Goal: Browse casually: Explore the website without a specific task or goal

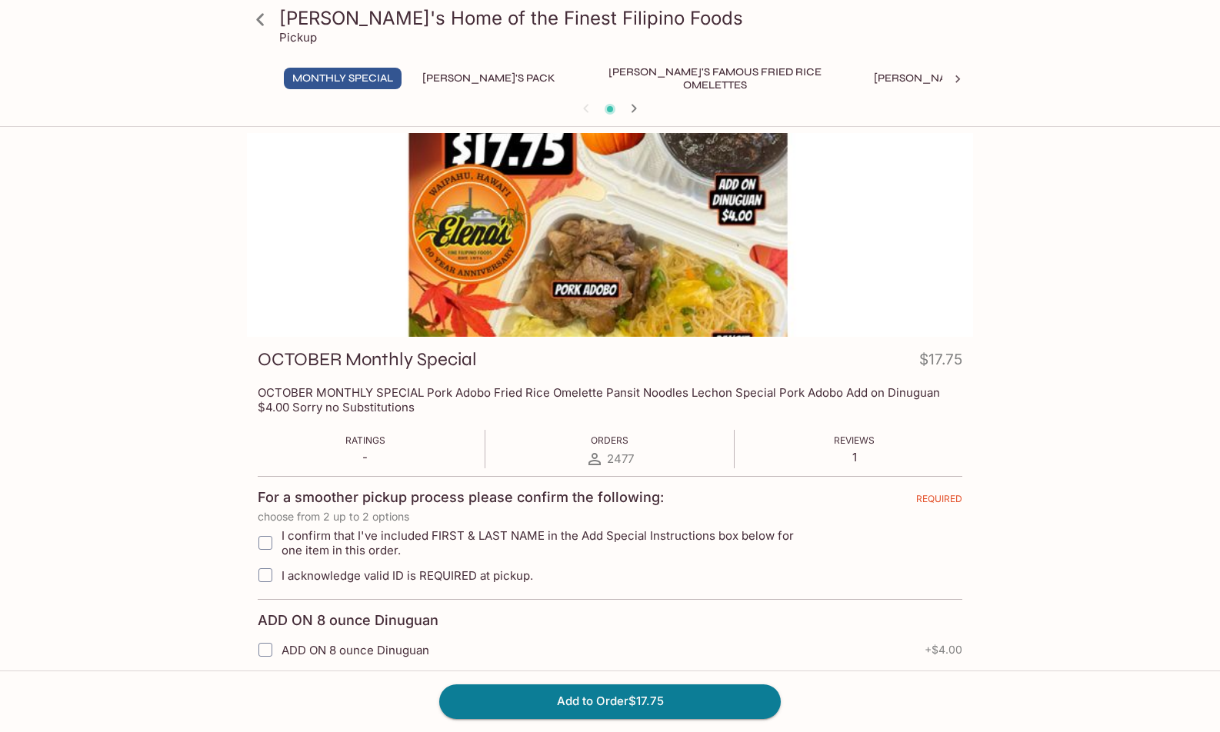
click at [865, 80] on button "[PERSON_NAME]'s Mixed Plates" at bounding box center [963, 79] width 196 height 22
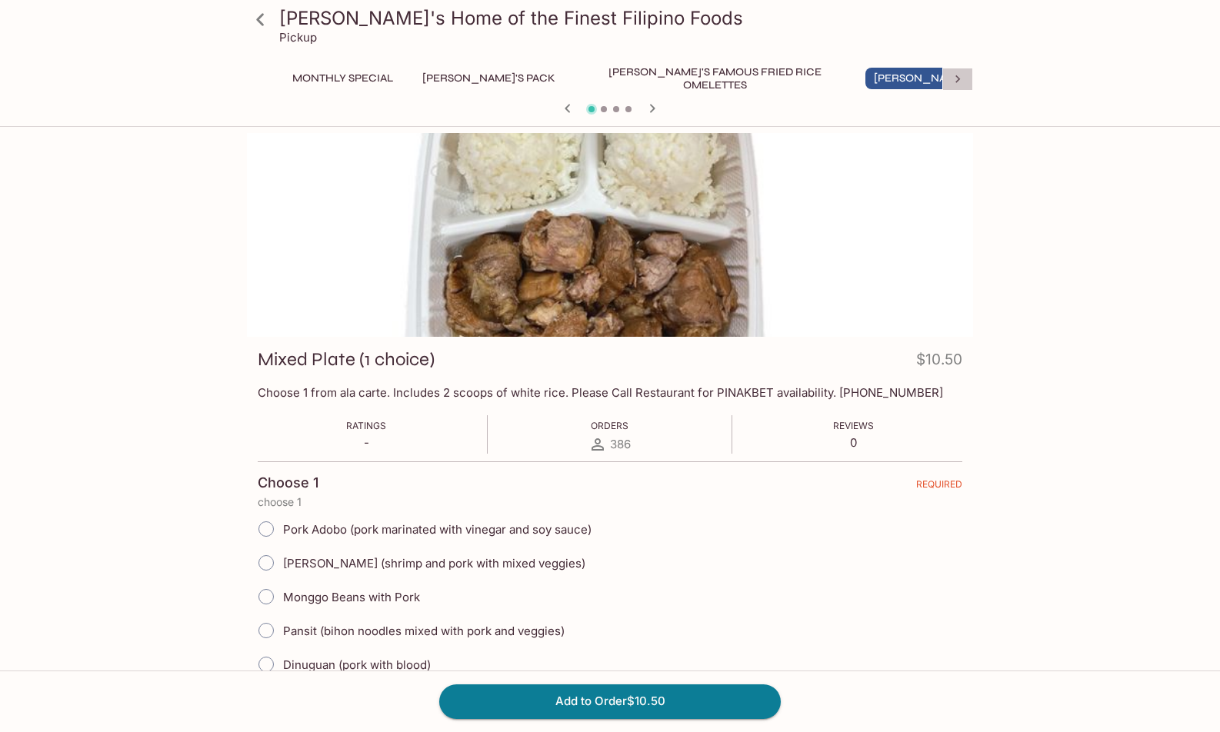
click at [956, 76] on icon at bounding box center [957, 79] width 5 height 8
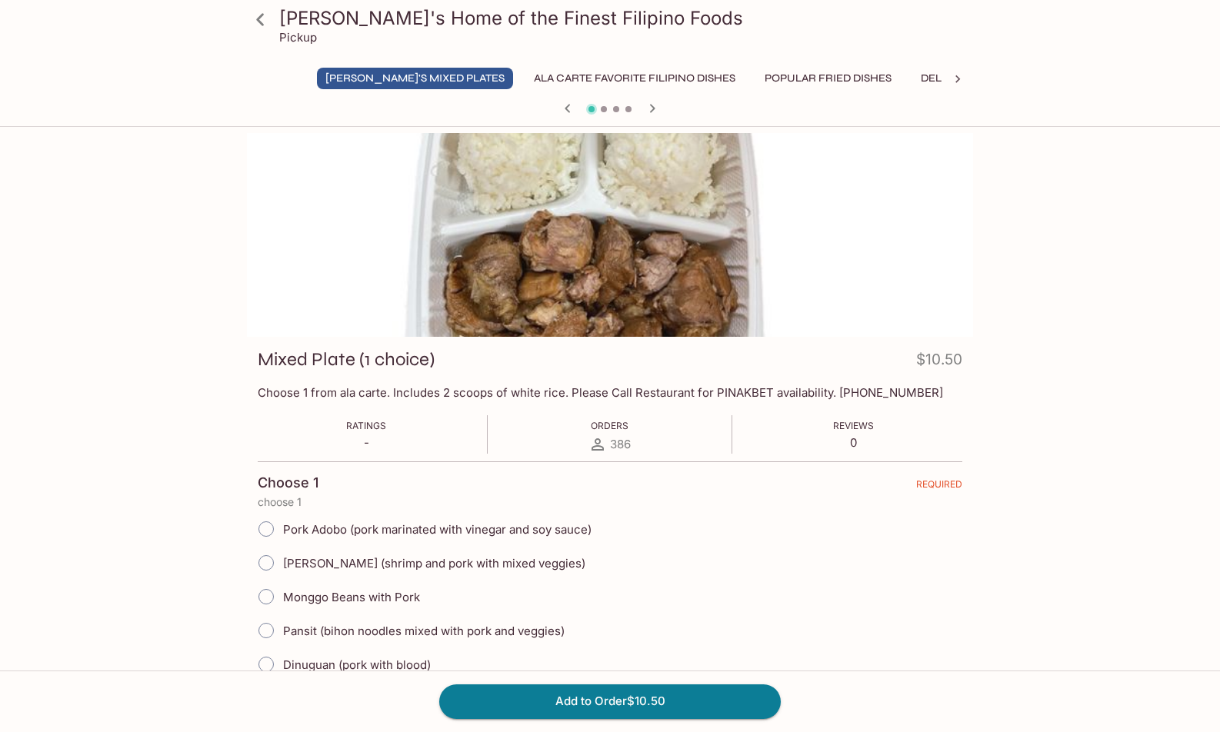
scroll to position [0, 588]
click at [261, 76] on icon at bounding box center [262, 79] width 15 height 15
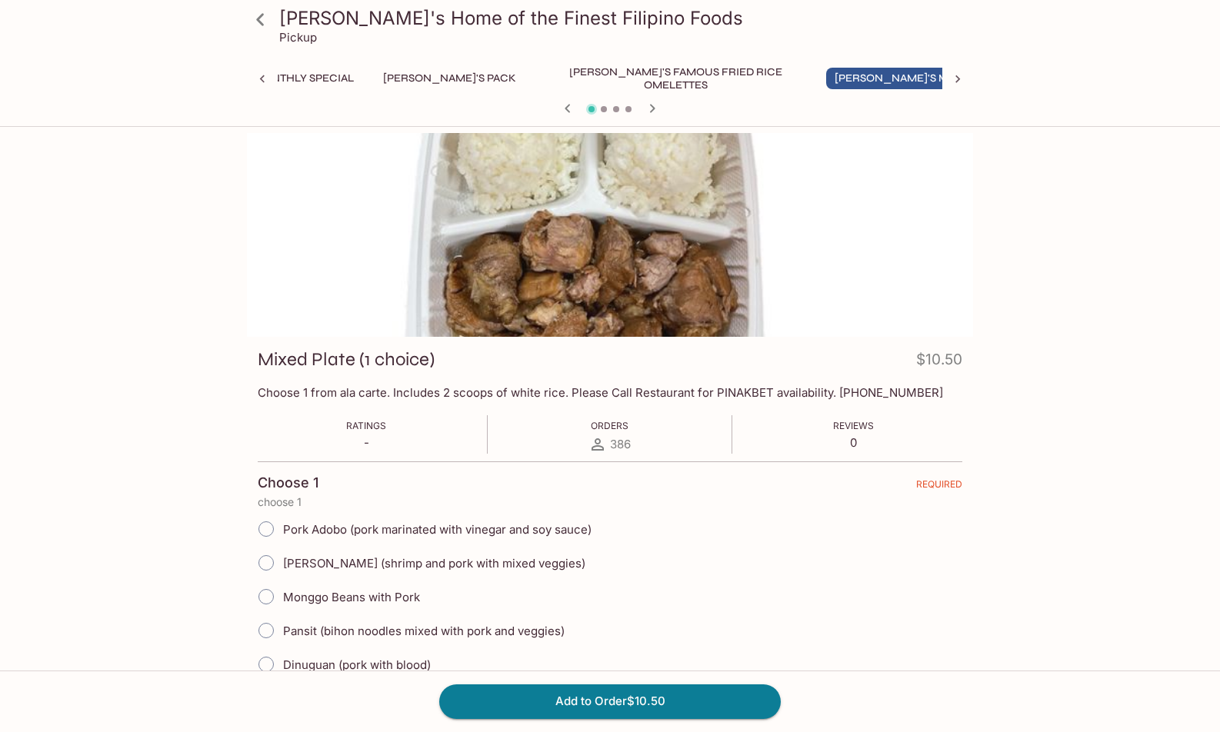
scroll to position [0, 0]
click at [460, 74] on button "[PERSON_NAME]'s Pack" at bounding box center [489, 79] width 150 height 22
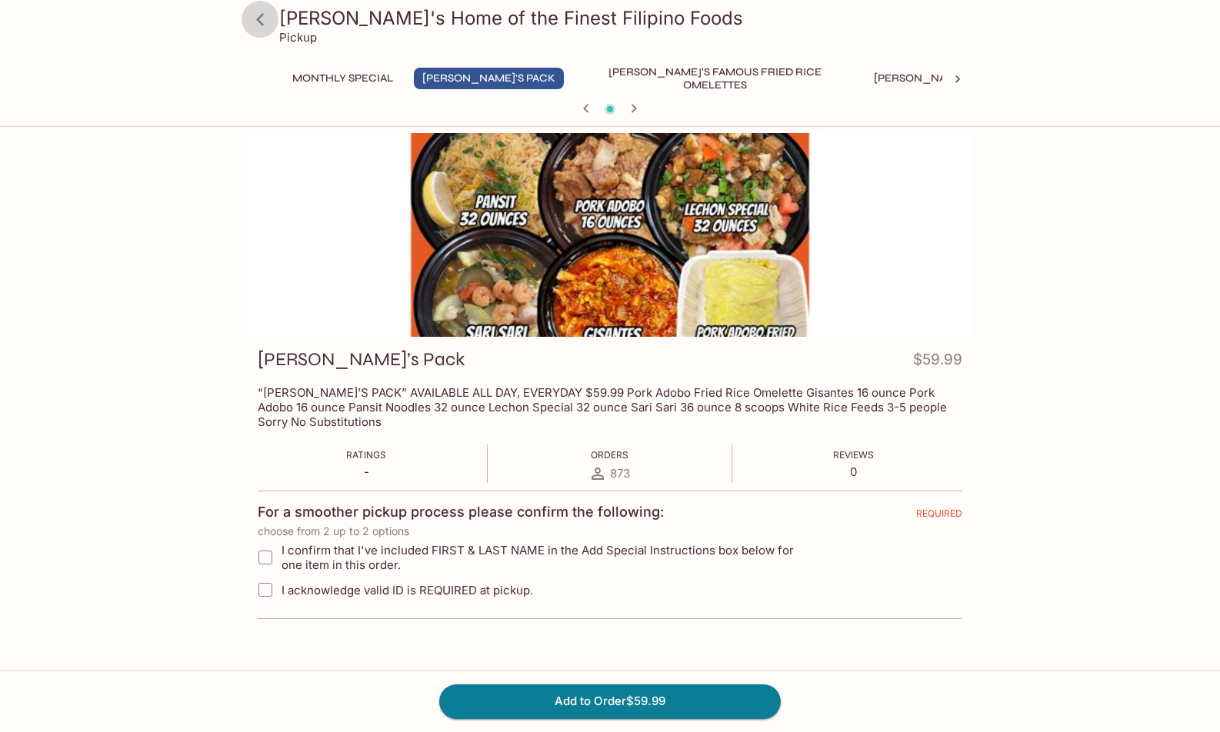
click at [258, 27] on icon at bounding box center [260, 19] width 27 height 27
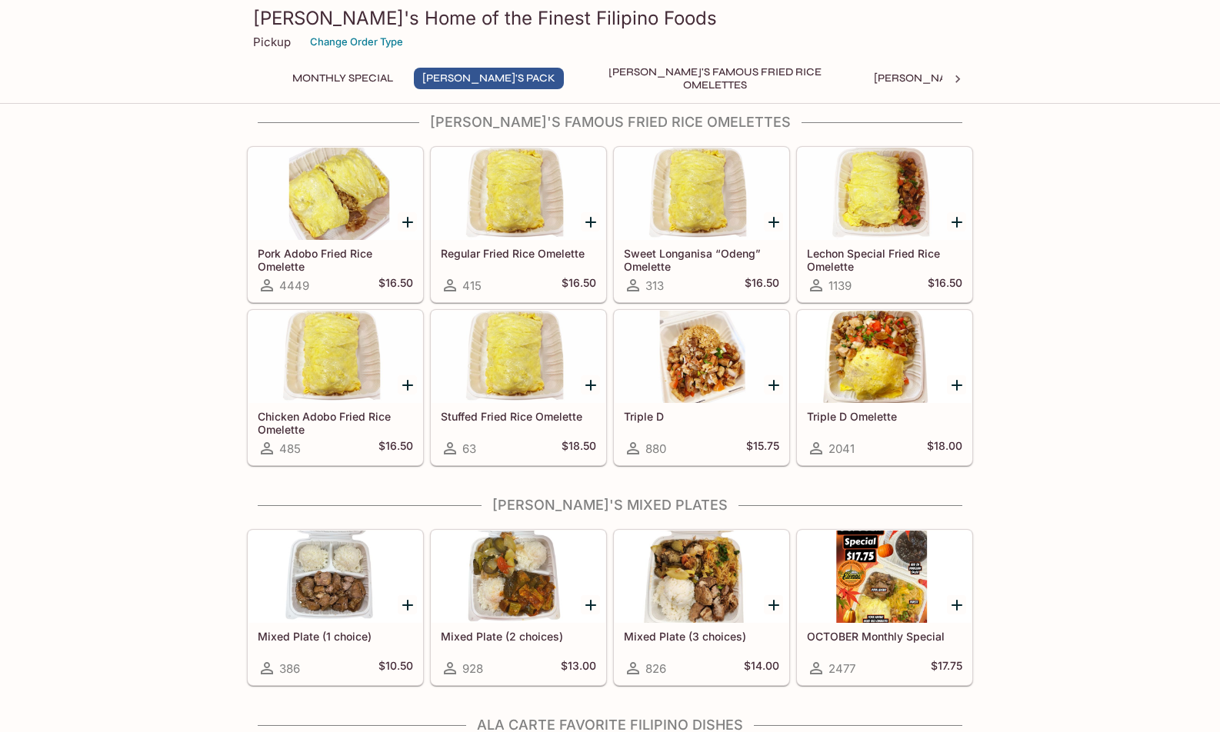
scroll to position [538, 0]
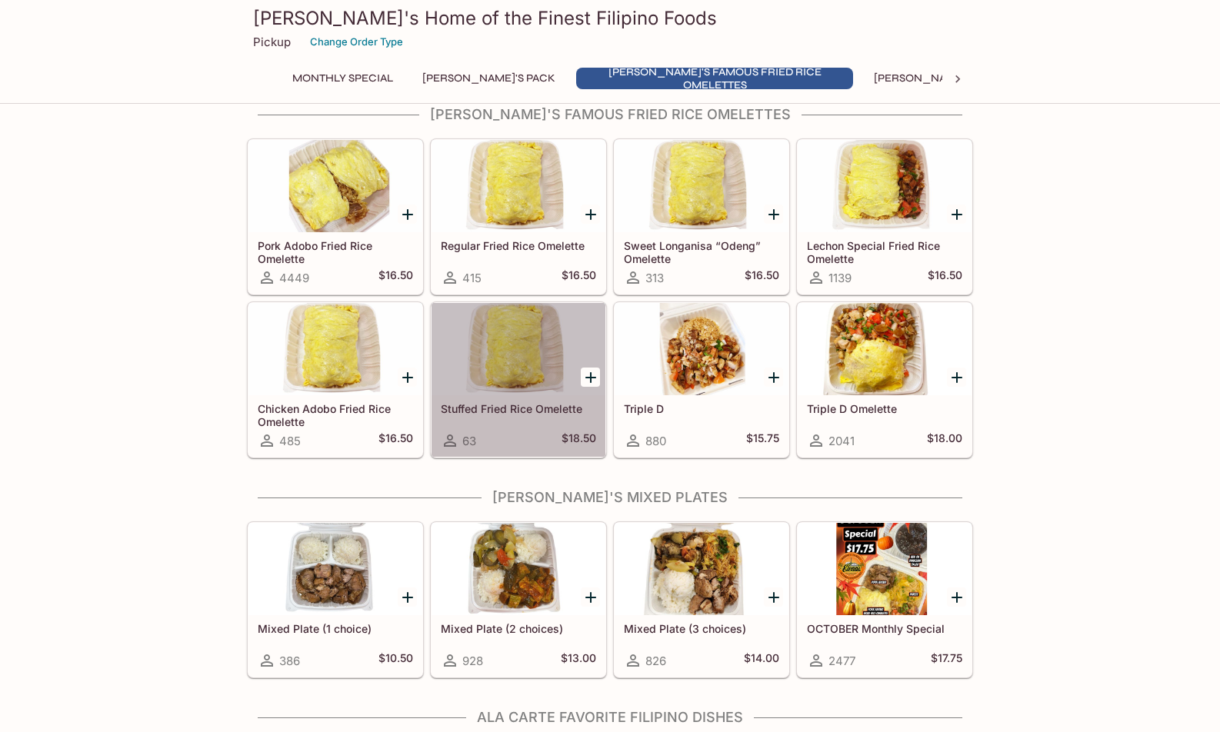
click at [541, 358] on div at bounding box center [518, 349] width 174 height 92
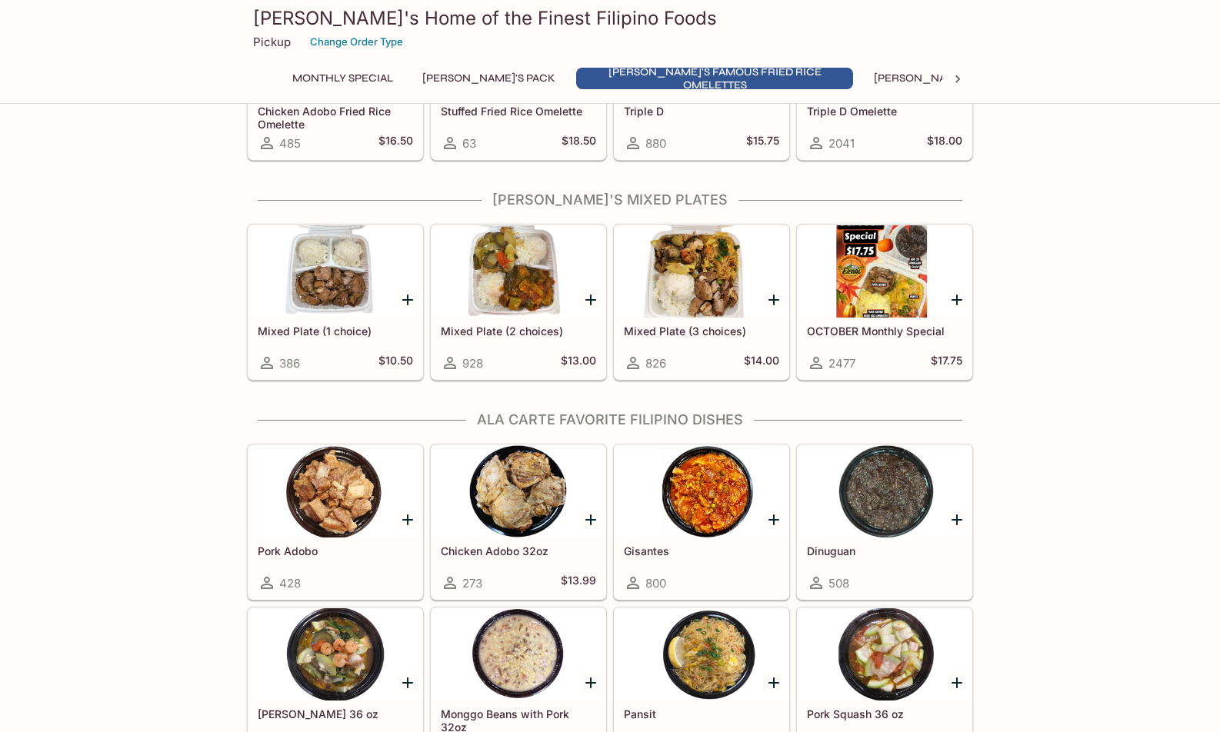
scroll to position [846, 0]
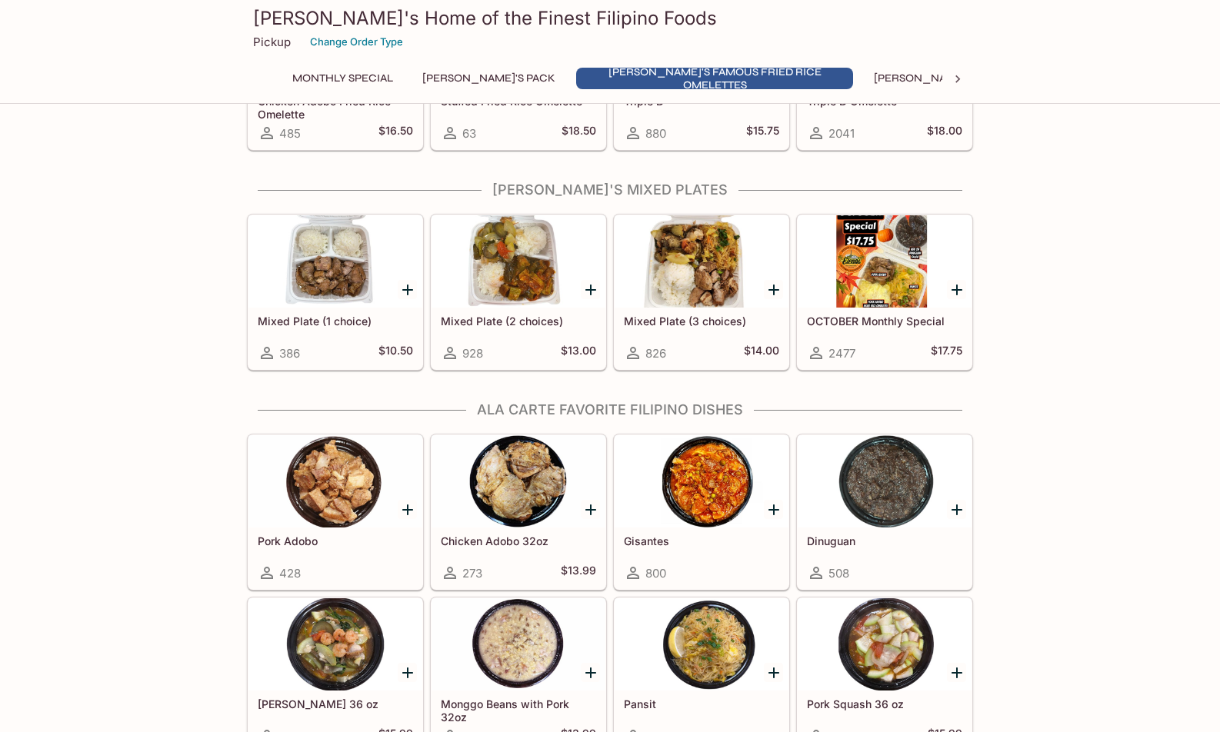
click at [716, 291] on div at bounding box center [702, 261] width 174 height 92
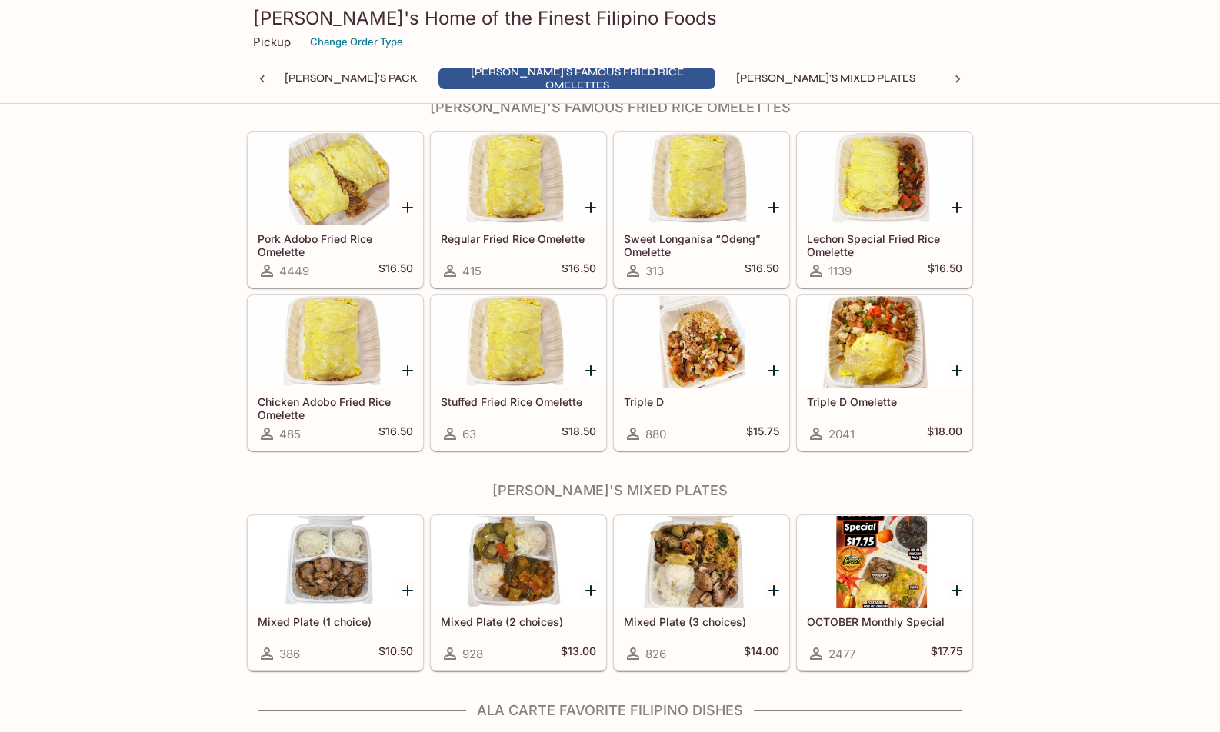
scroll to position [692, 0]
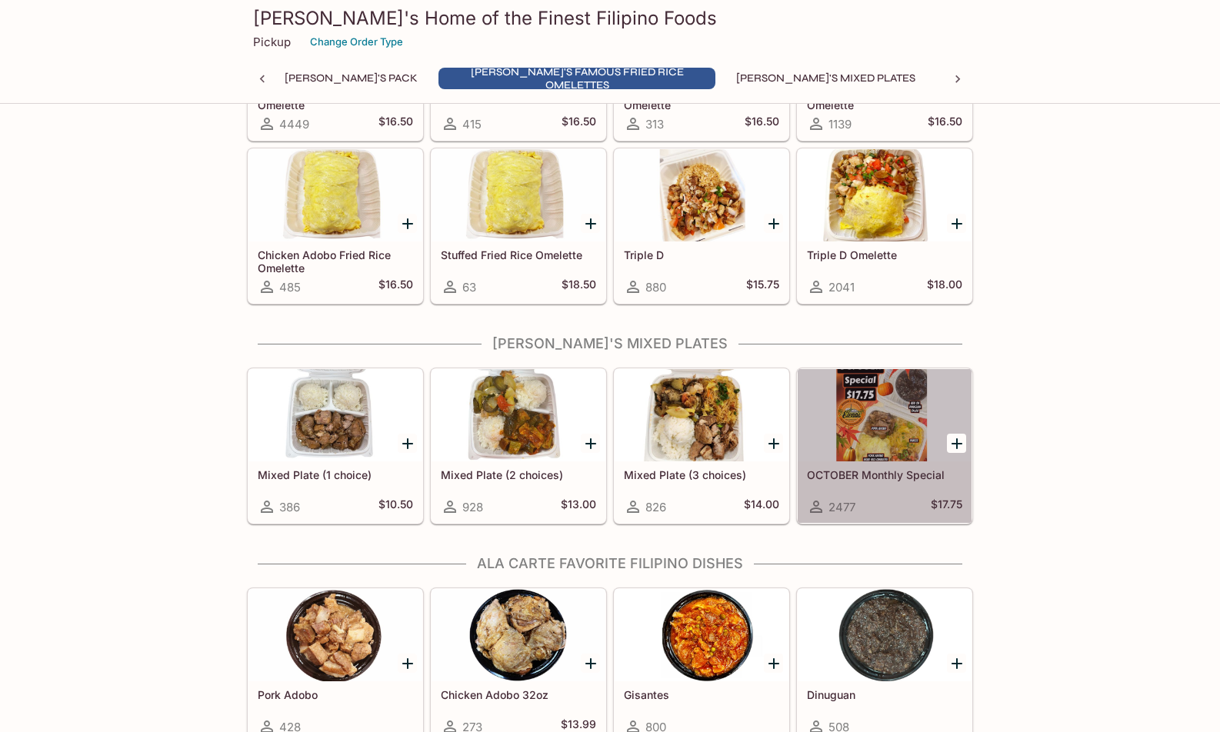
click at [866, 455] on div at bounding box center [885, 415] width 174 height 92
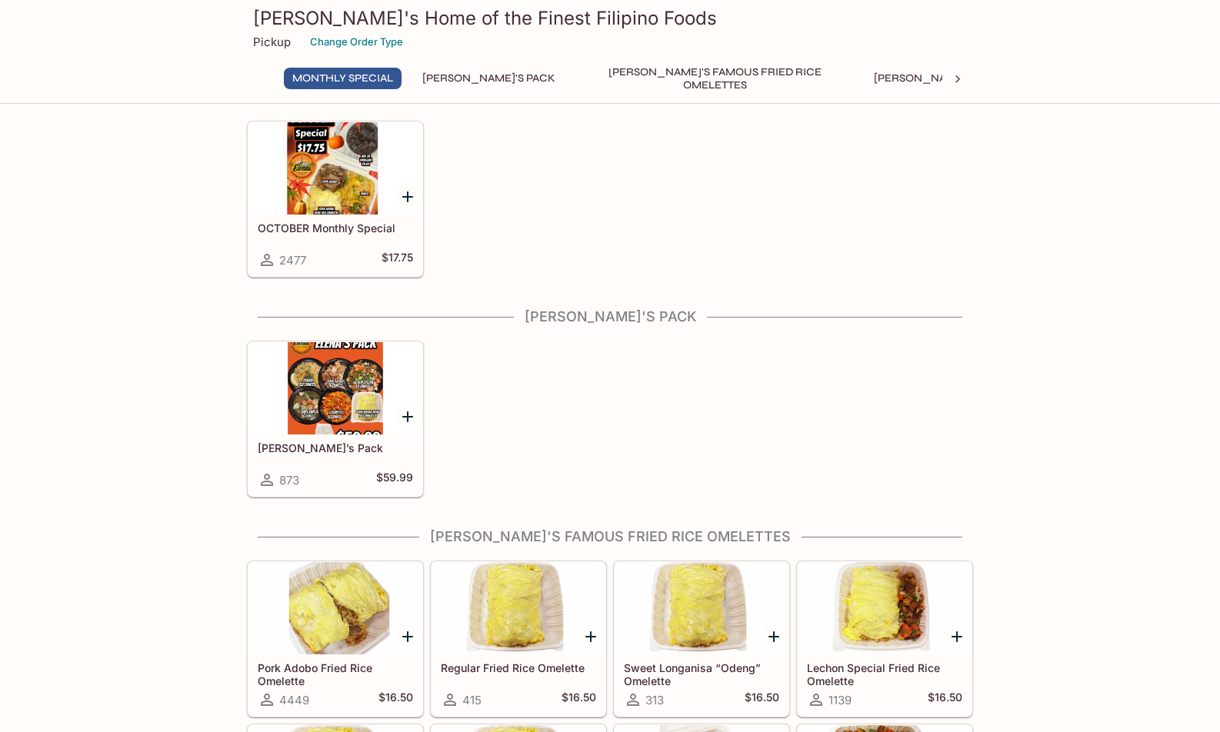
scroll to position [385, 0]
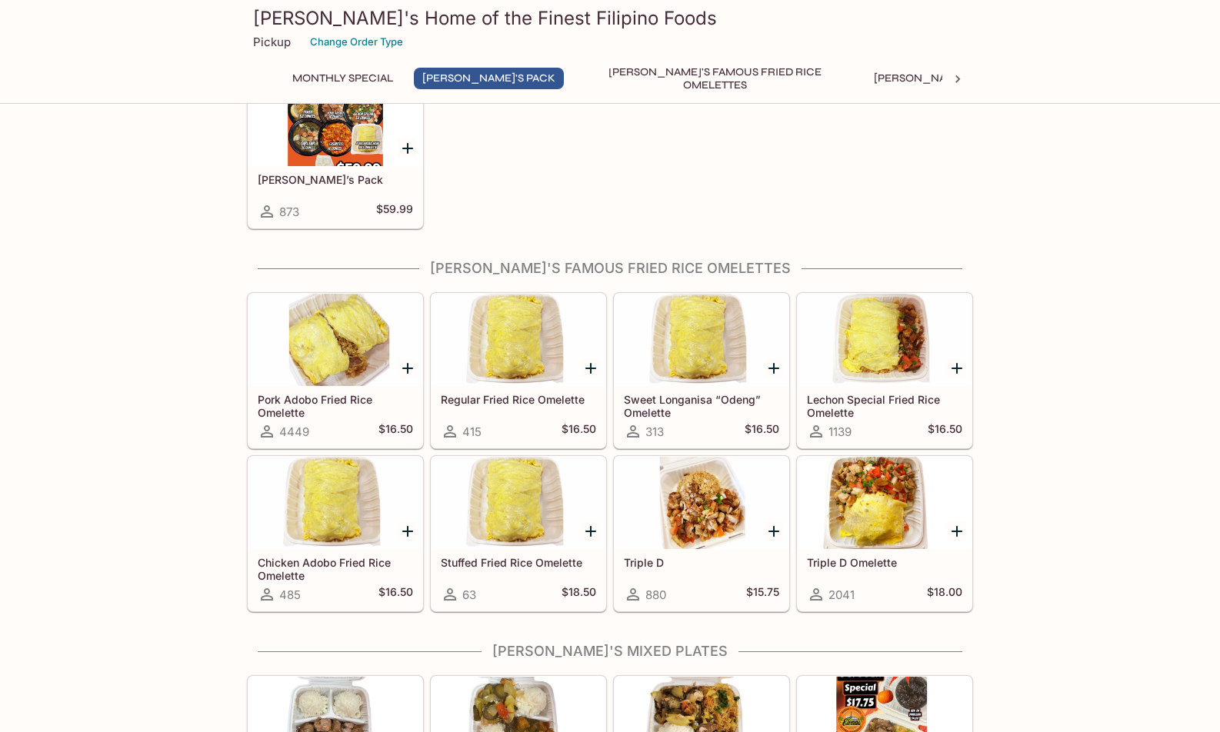
click at [513, 515] on div at bounding box center [518, 503] width 174 height 92
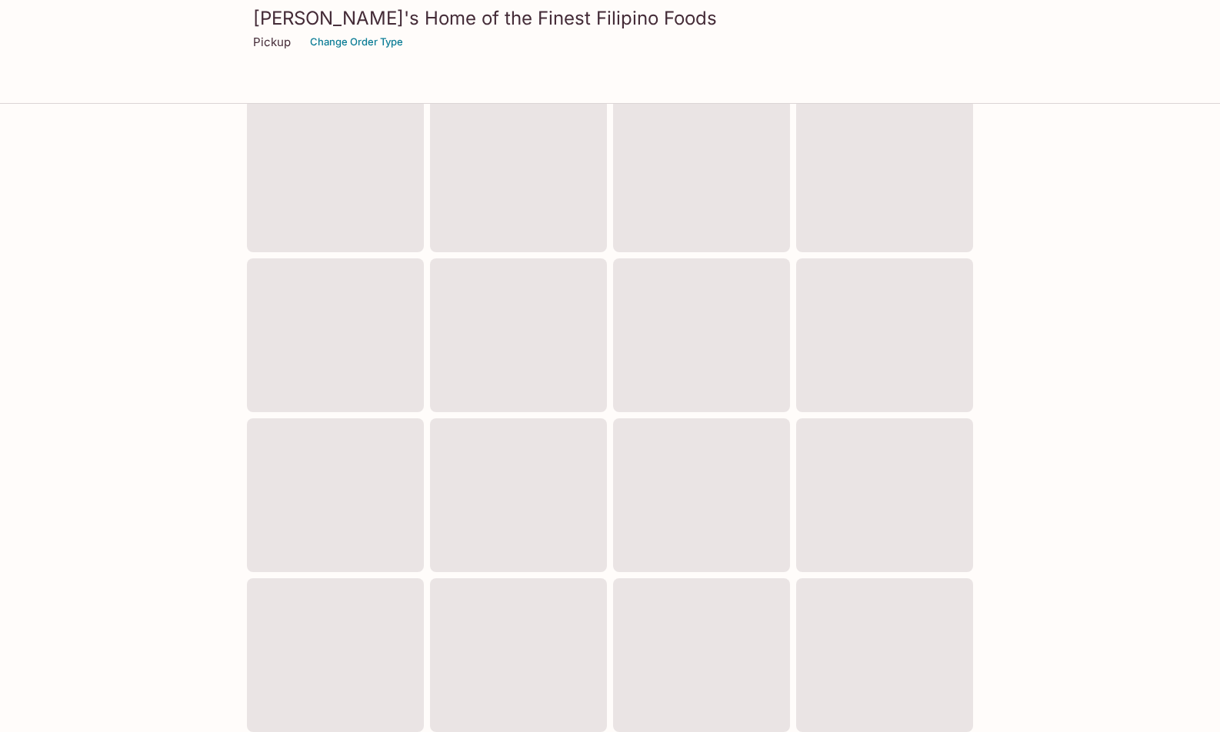
scroll to position [377, 0]
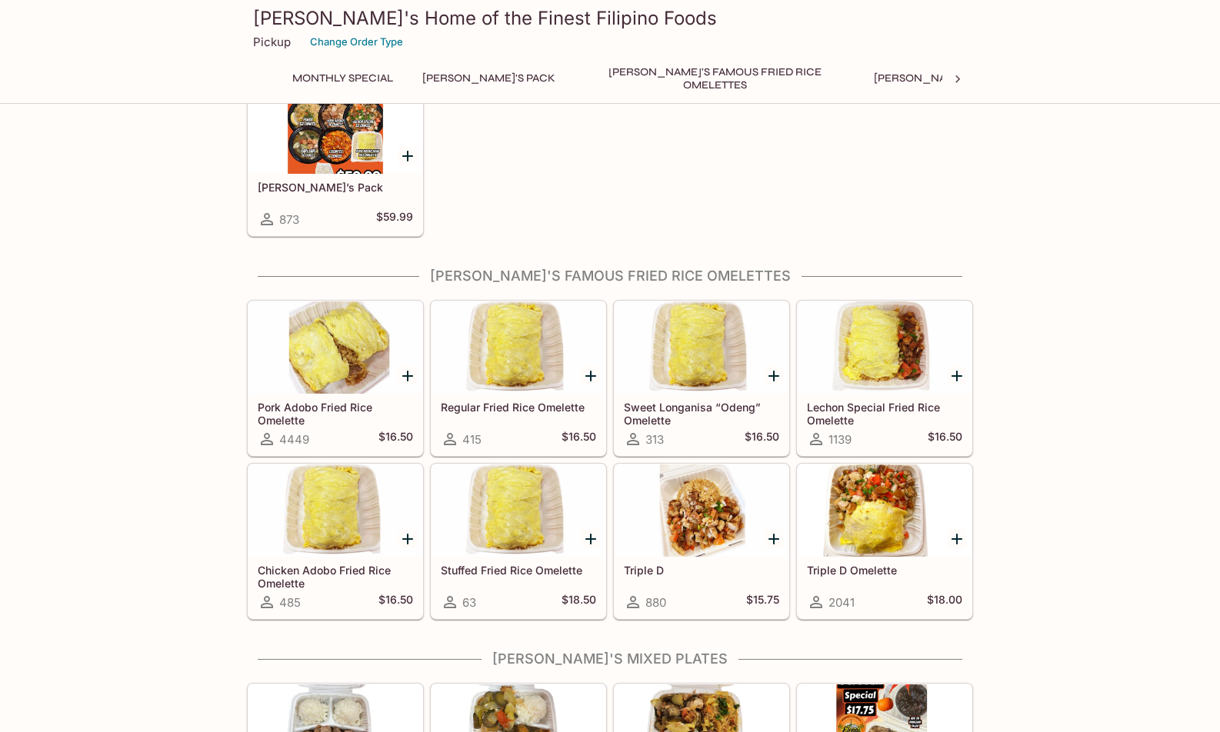
click at [895, 377] on div at bounding box center [885, 347] width 174 height 92
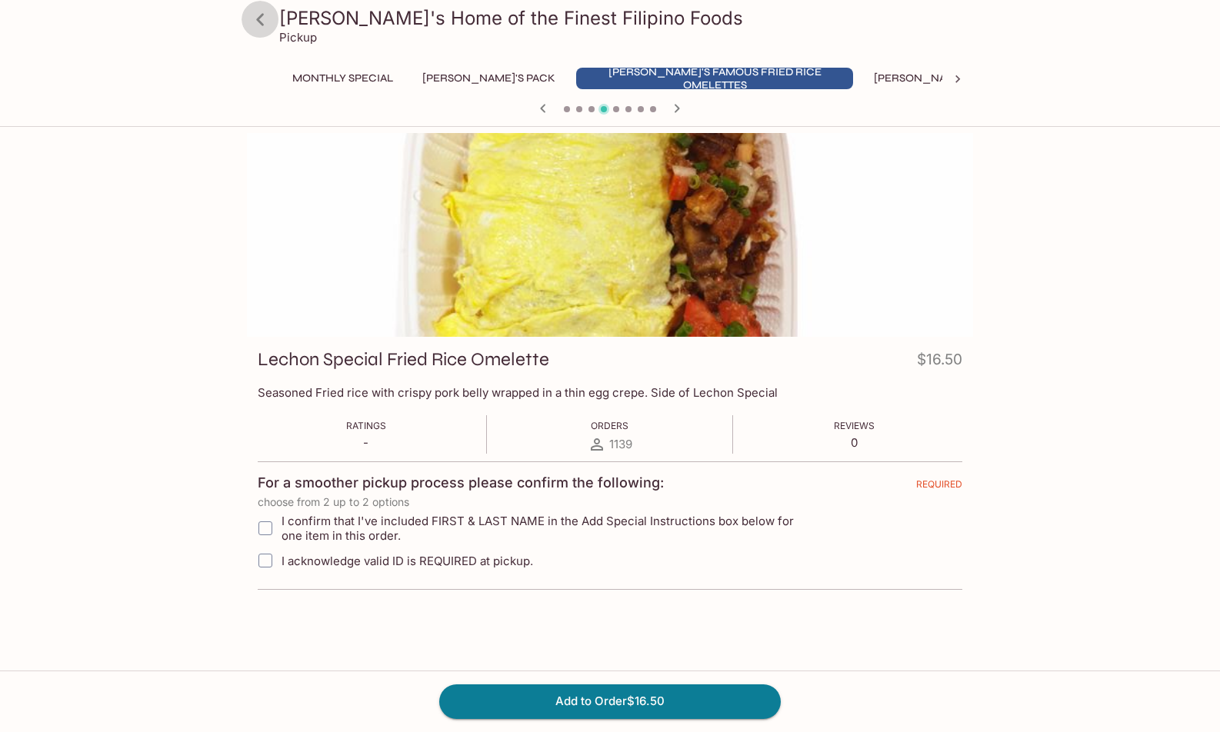
click at [260, 26] on icon at bounding box center [260, 19] width 27 height 27
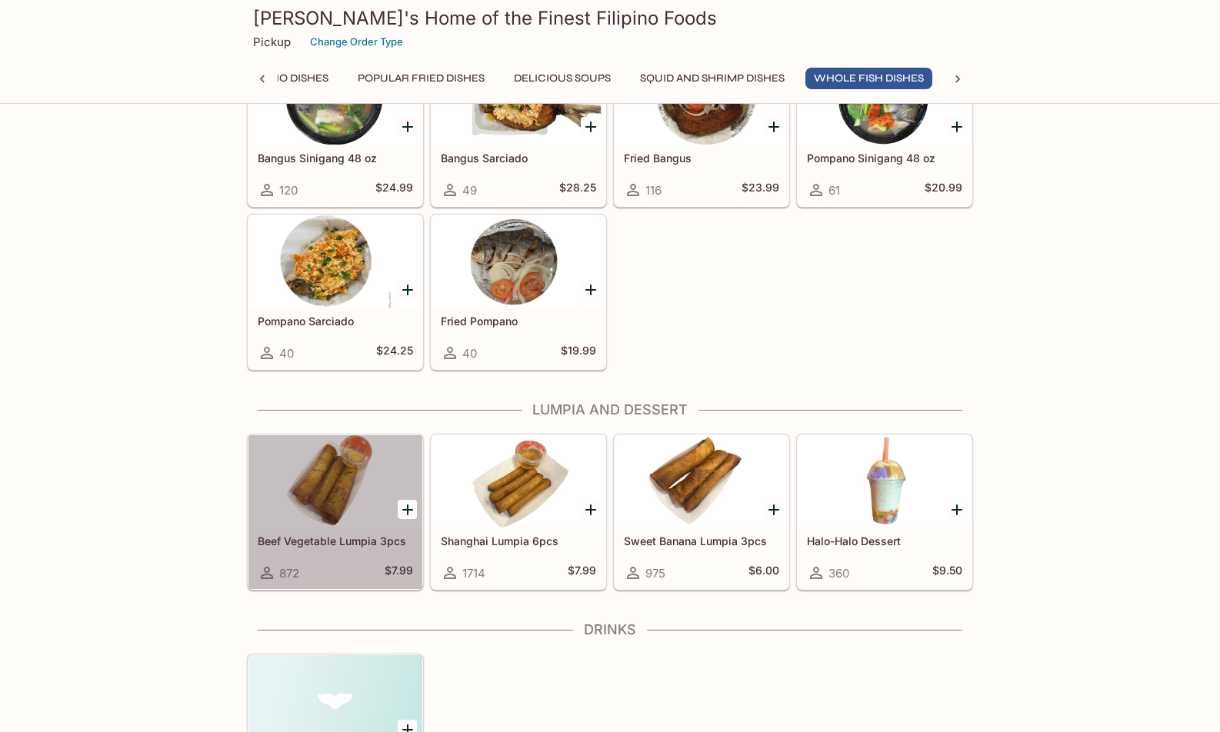
click at [344, 505] on div at bounding box center [335, 481] width 174 height 92
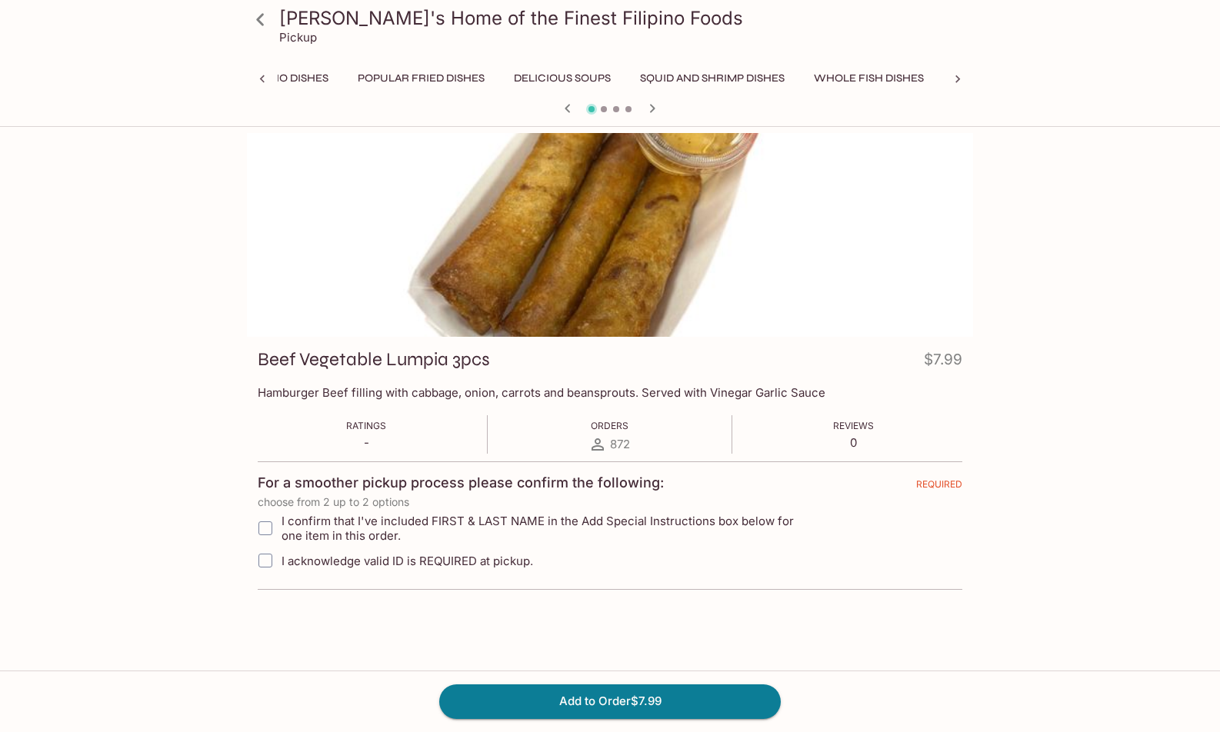
click at [261, 25] on icon at bounding box center [260, 19] width 27 height 27
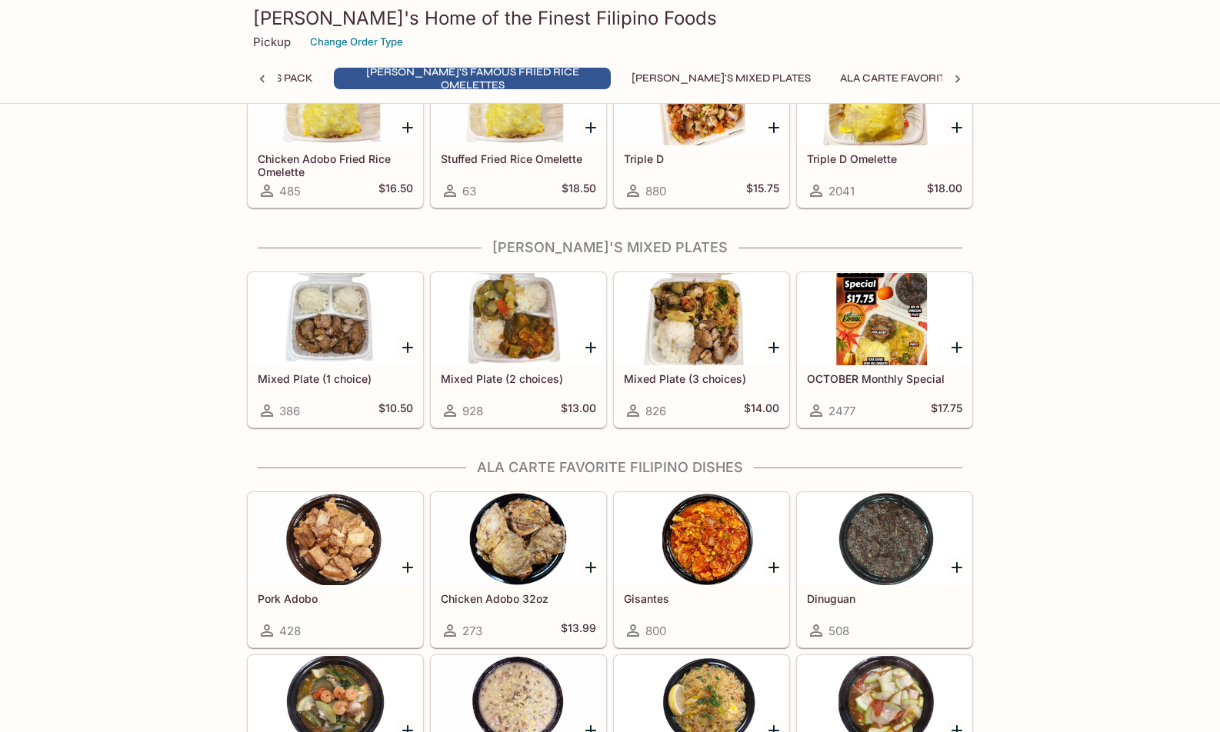
scroll to position [521, 0]
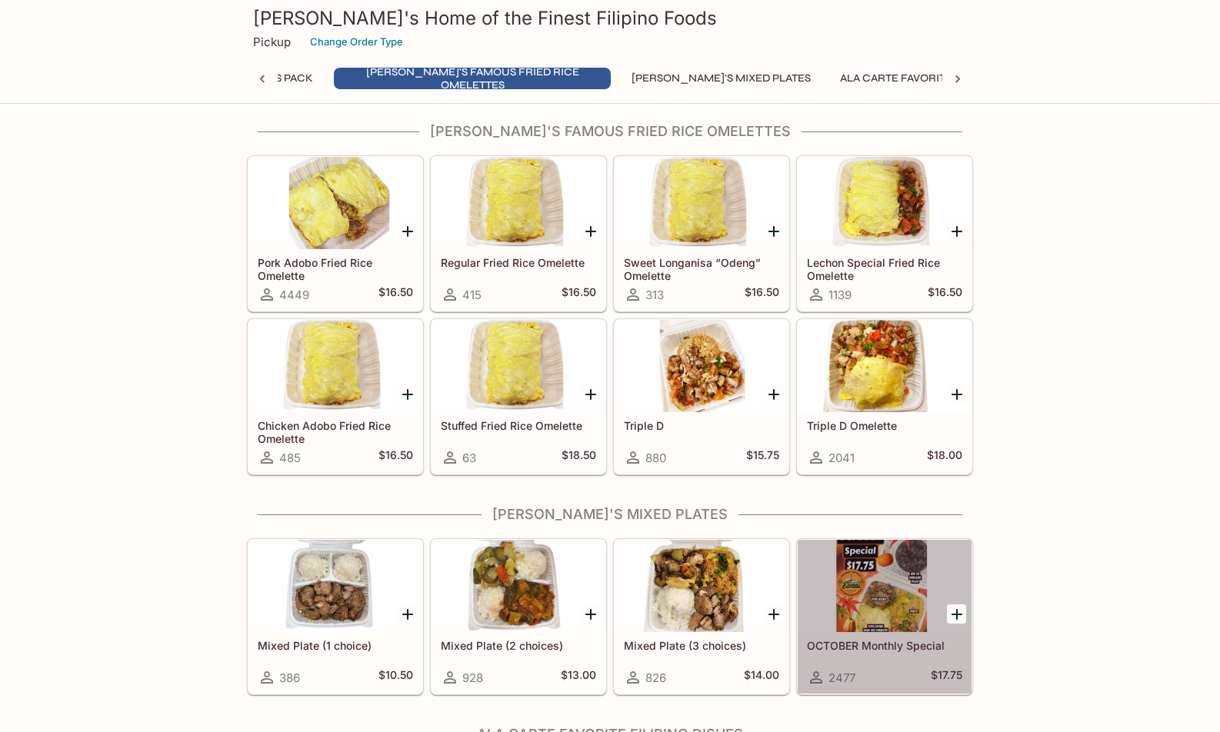
click at [871, 605] on div at bounding box center [885, 586] width 174 height 92
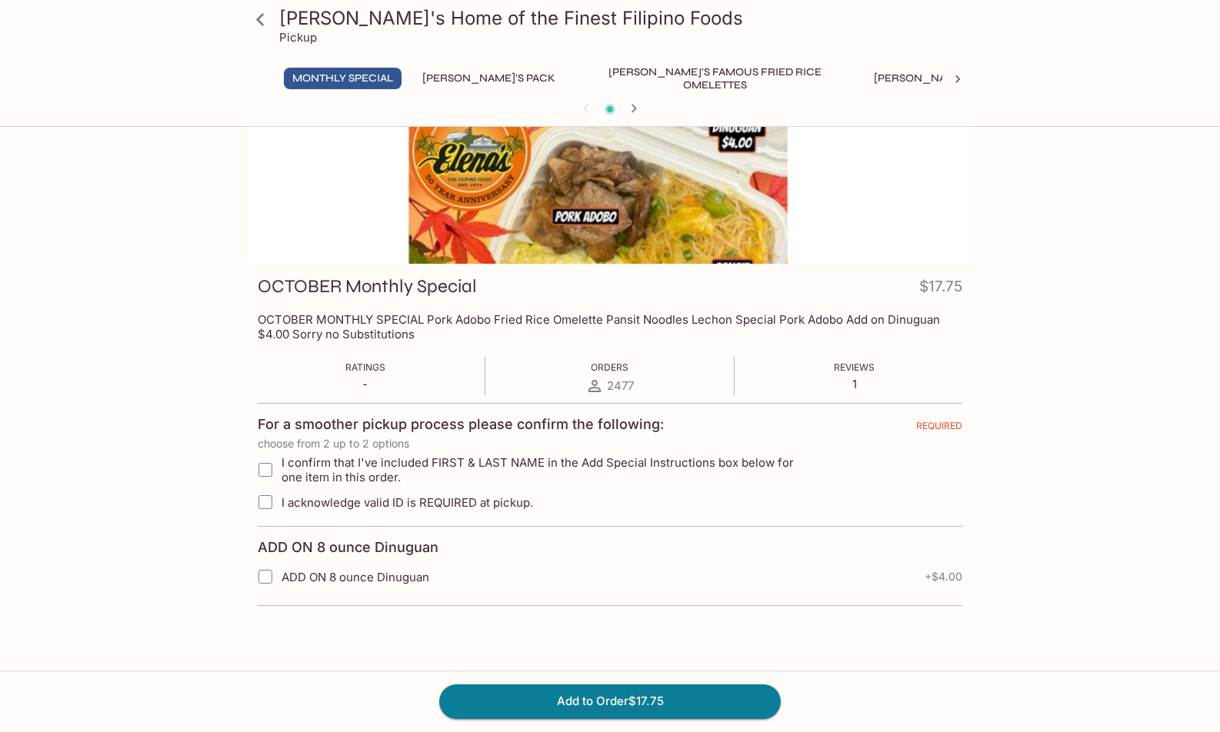
scroll to position [133, 0]
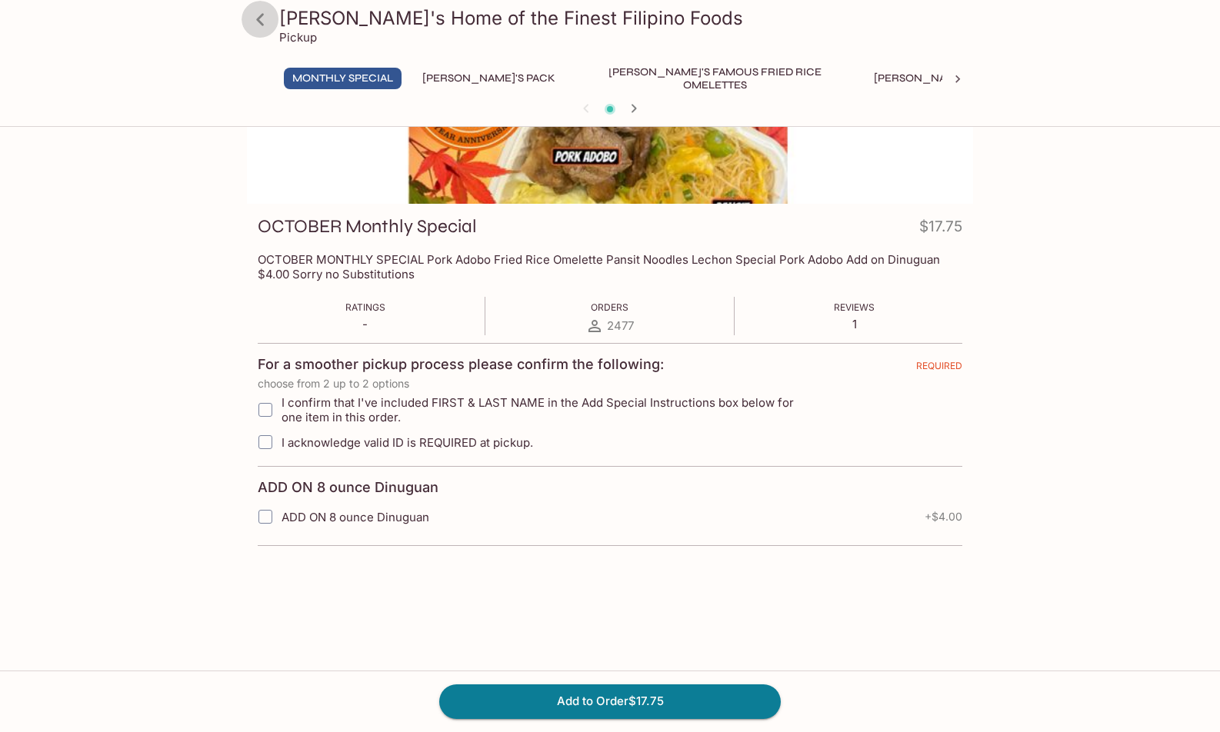
click at [267, 17] on icon at bounding box center [260, 19] width 27 height 27
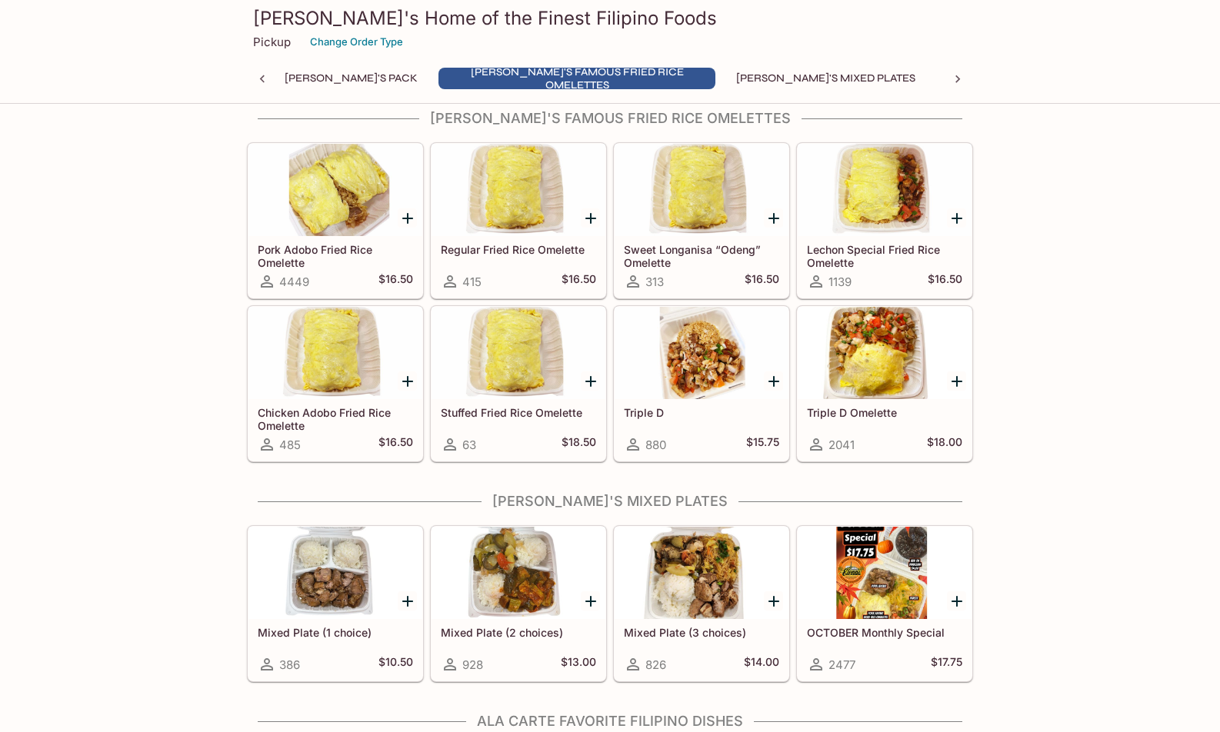
scroll to position [675, 0]
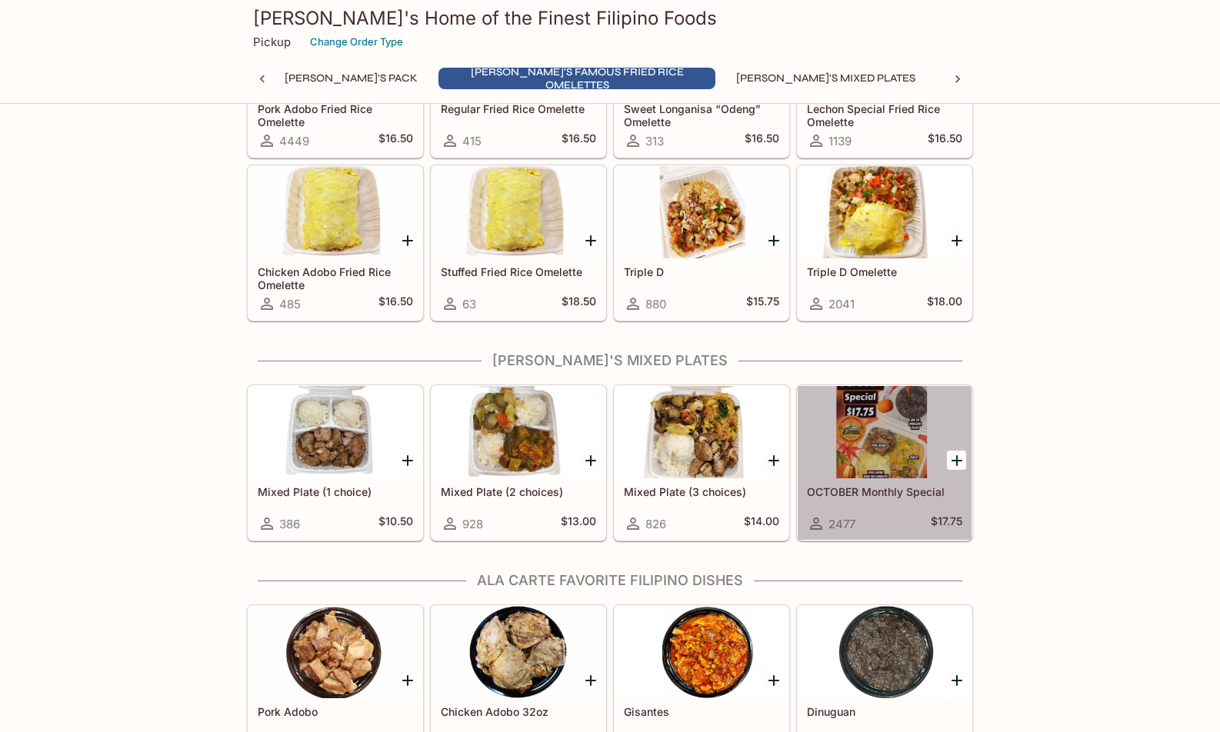
click at [876, 453] on div at bounding box center [885, 432] width 174 height 92
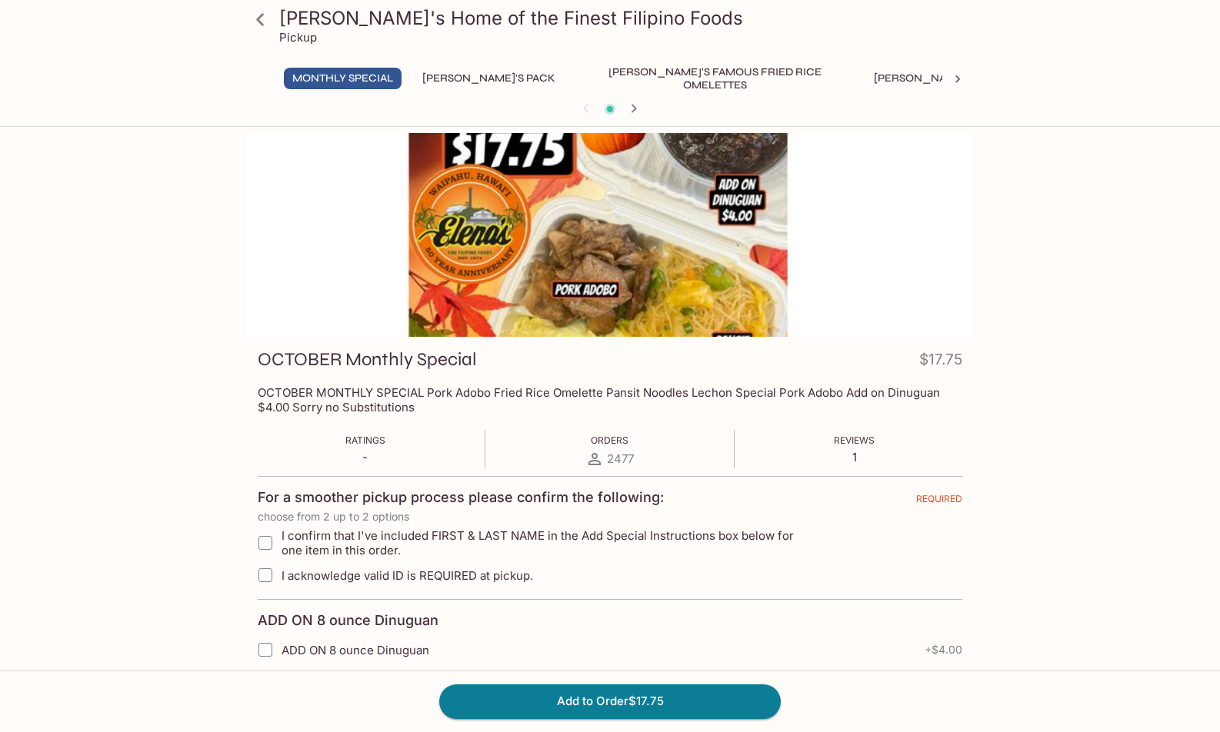
click at [263, 26] on icon at bounding box center [260, 19] width 27 height 27
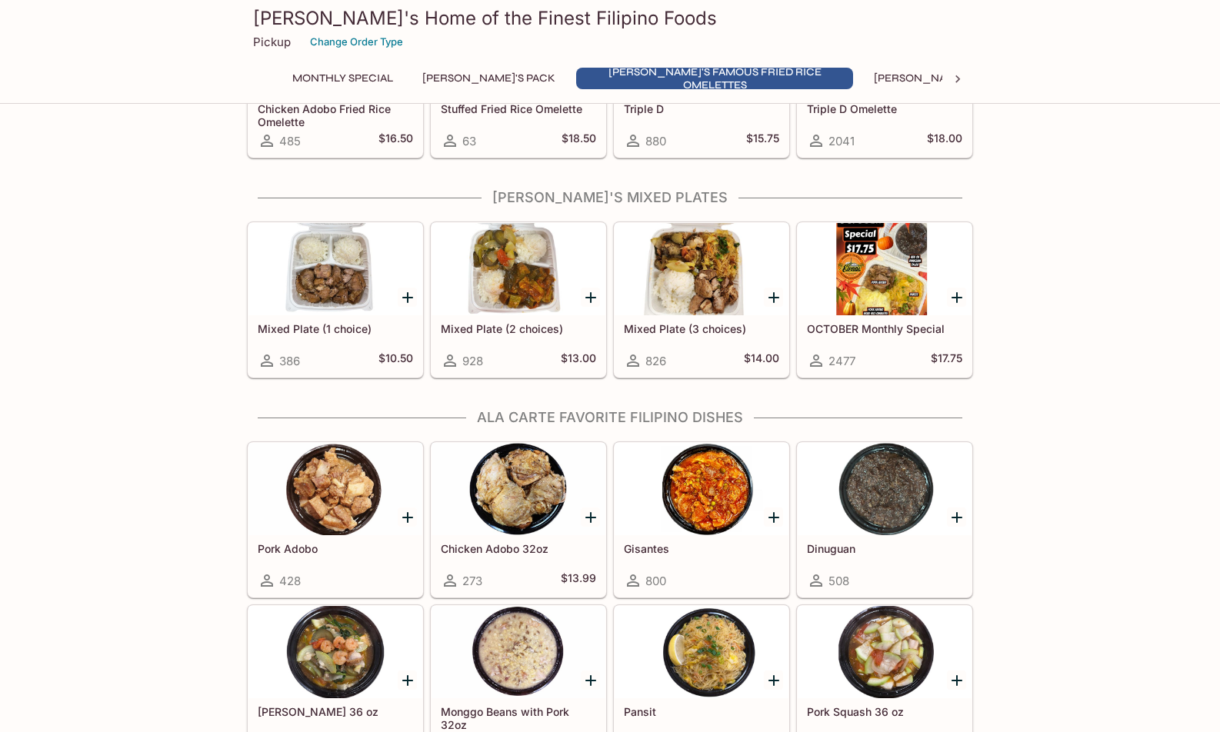
scroll to position [769, 0]
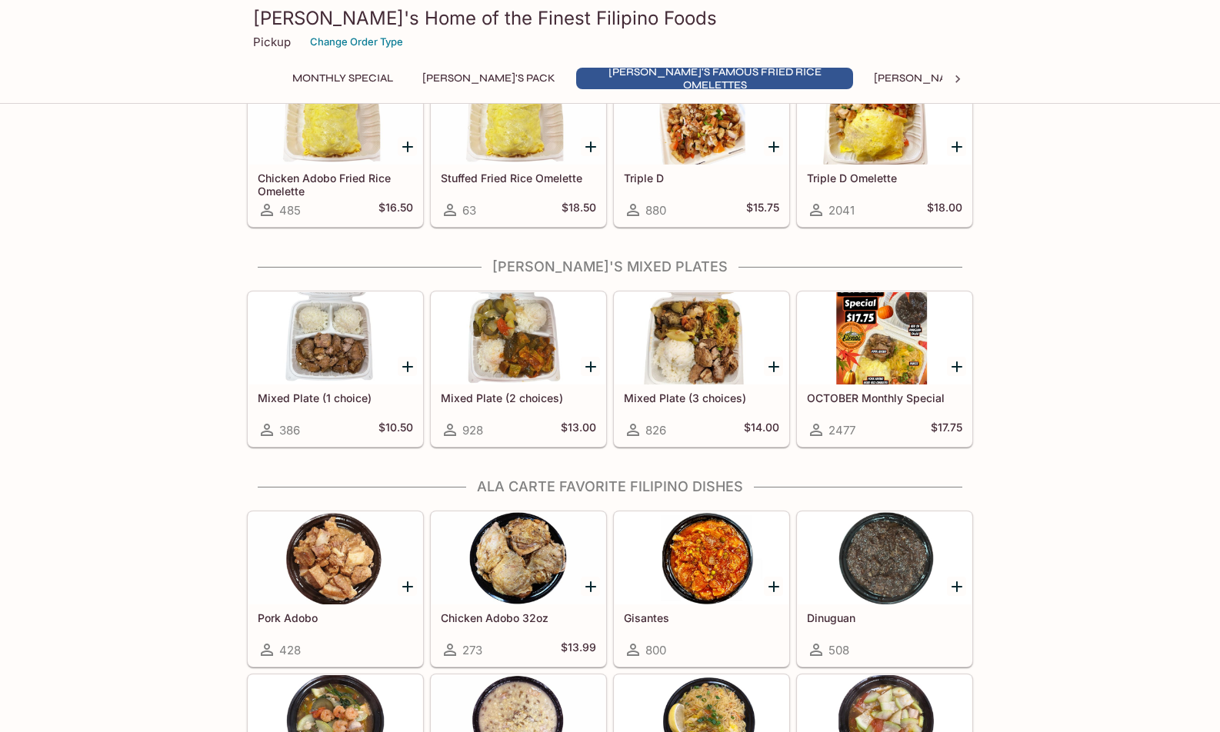
click at [491, 372] on div at bounding box center [518, 338] width 174 height 92
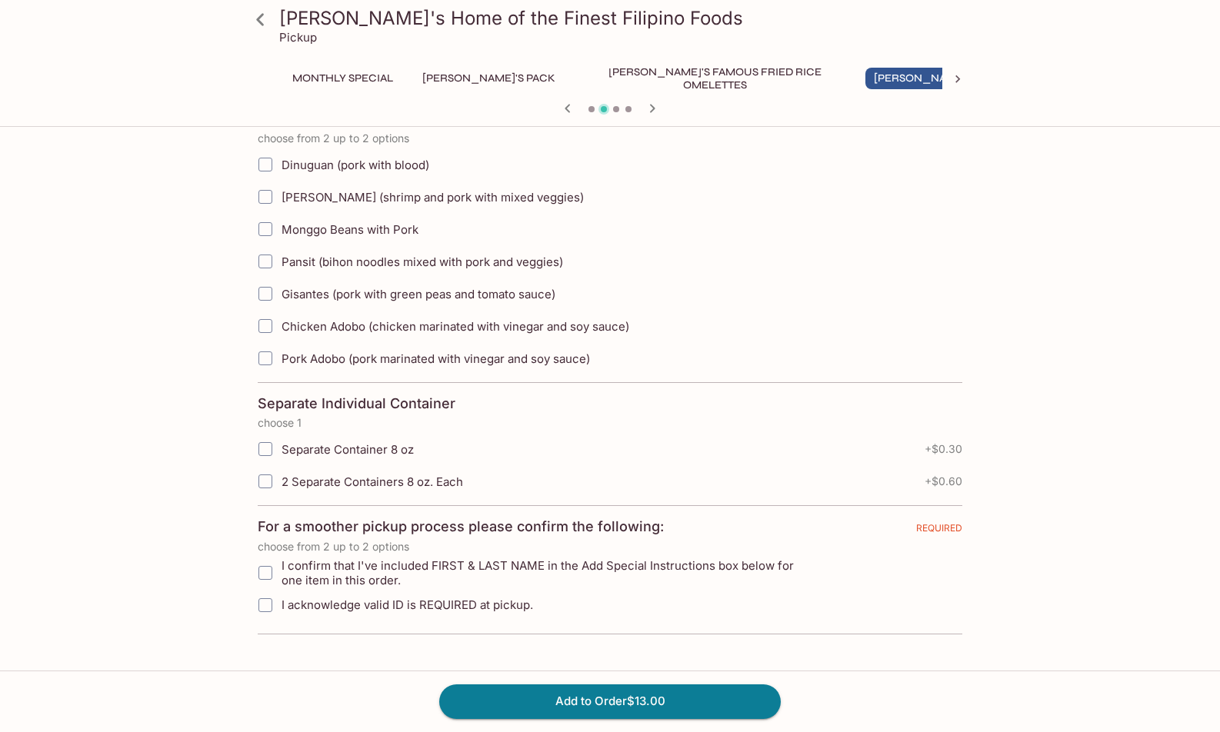
scroll to position [385, 0]
